Goal: Task Accomplishment & Management: Manage account settings

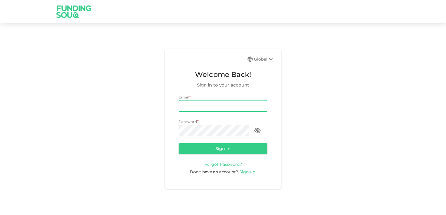
type input "[EMAIL_ADDRESS][DOMAIN_NAME]"
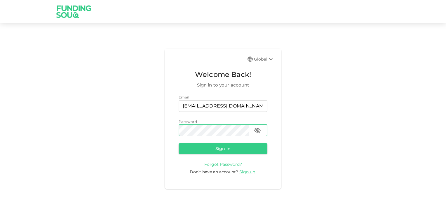
click at [224, 146] on button "Sign in" at bounding box center [223, 149] width 89 height 11
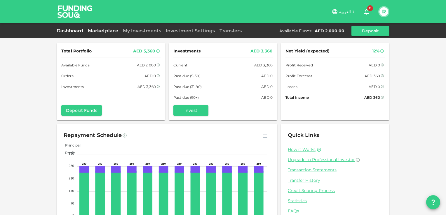
click at [97, 30] on link "Marketplace" at bounding box center [102, 31] width 35 height 6
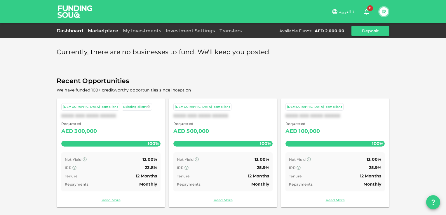
click at [68, 29] on link "Dashboard" at bounding box center [71, 31] width 29 height 6
